Goal: Task Accomplishment & Management: Use online tool/utility

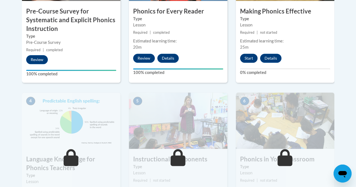
click at [249, 57] on button "Start" at bounding box center [248, 58] width 17 height 9
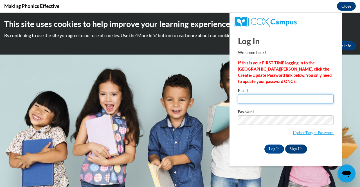
type input "[EMAIL_ADDRESS][DOMAIN_NAME]"
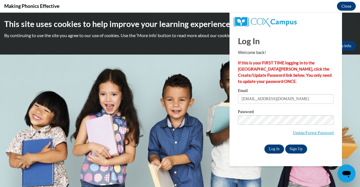
click at [276, 149] on input "Log In" at bounding box center [274, 149] width 20 height 9
